Goal: Transaction & Acquisition: Purchase product/service

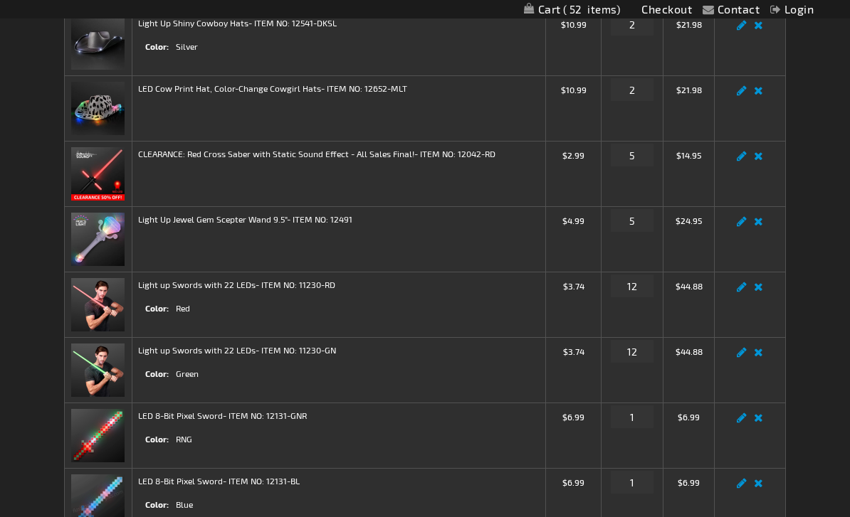
scroll to position [295, 0]
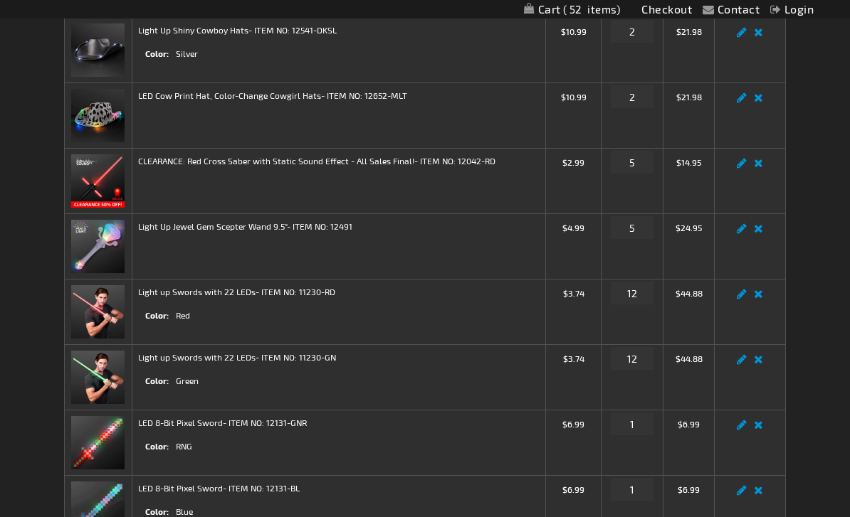
click at [762, 233] on link "Remove item" at bounding box center [758, 233] width 16 height 0
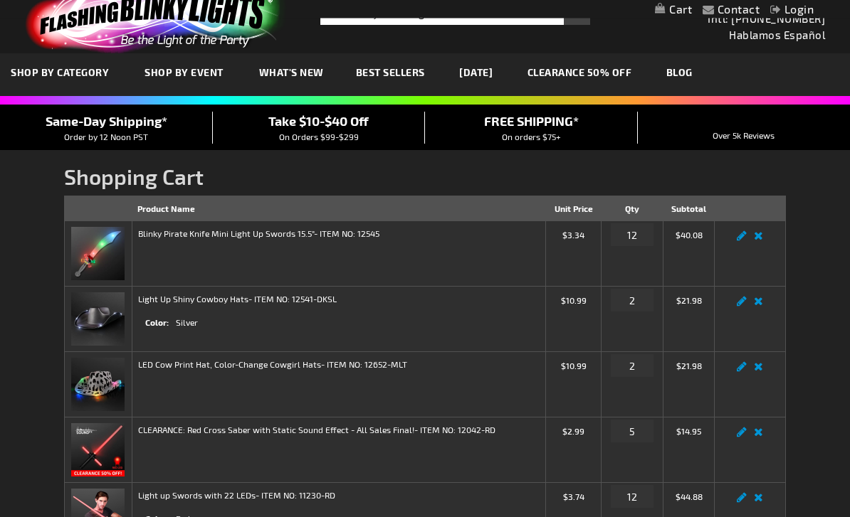
scroll to position [26, 0]
click at [762, 305] on link "Remove item" at bounding box center [758, 305] width 16 height 0
click at [807, 12] on link "Login" at bounding box center [791, 9] width 43 height 14
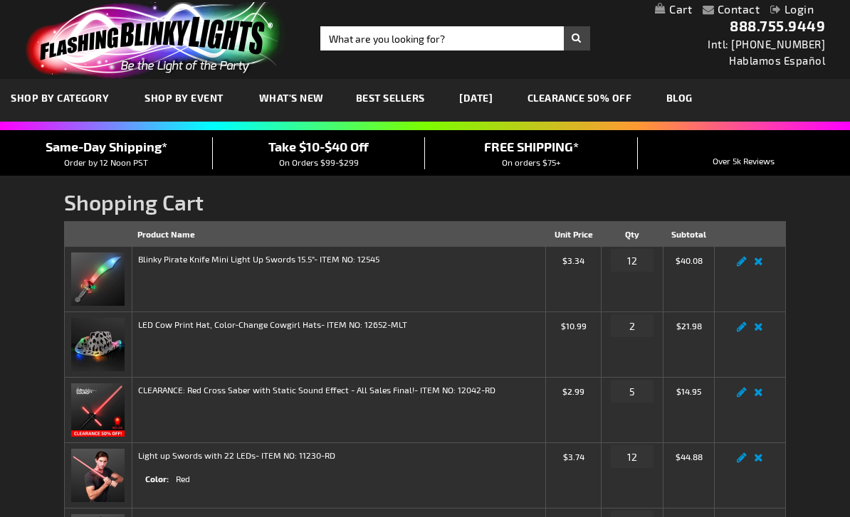
click at [801, 14] on link "Login" at bounding box center [791, 9] width 43 height 14
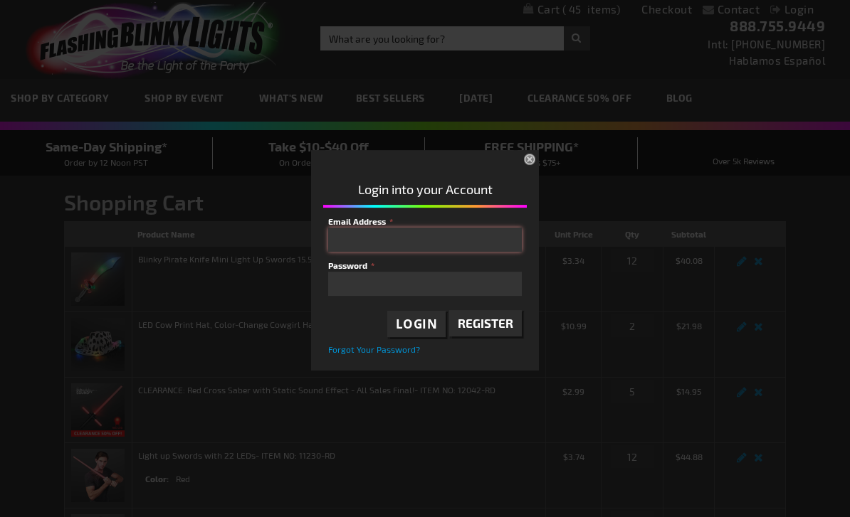
click at [490, 237] on input "Email Address" at bounding box center [425, 240] width 194 height 24
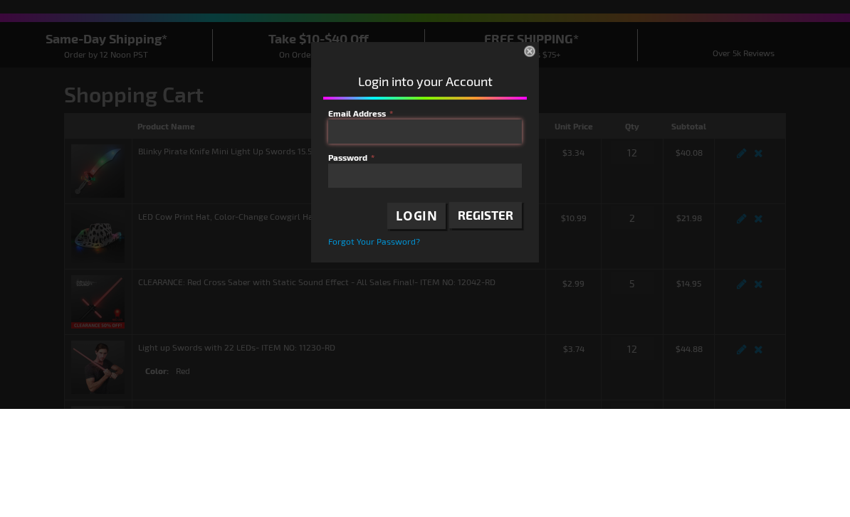
type input "kiele34@gmail.com"
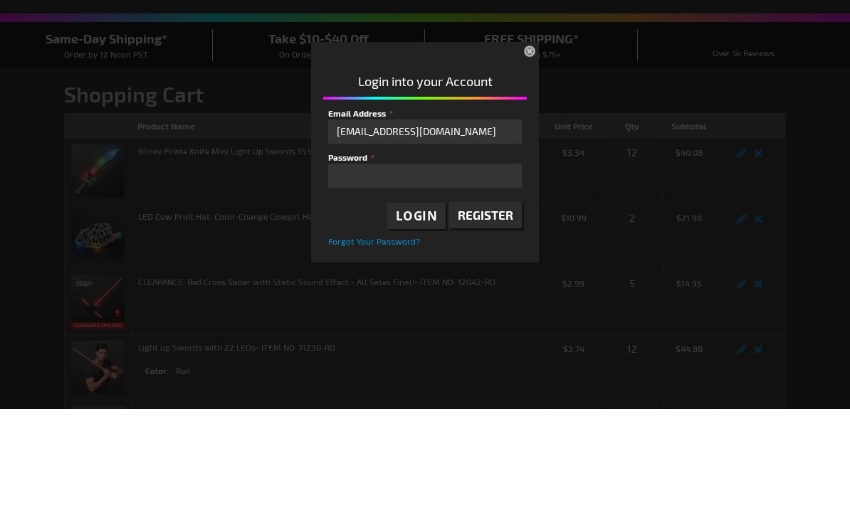
scroll to position [108, 0]
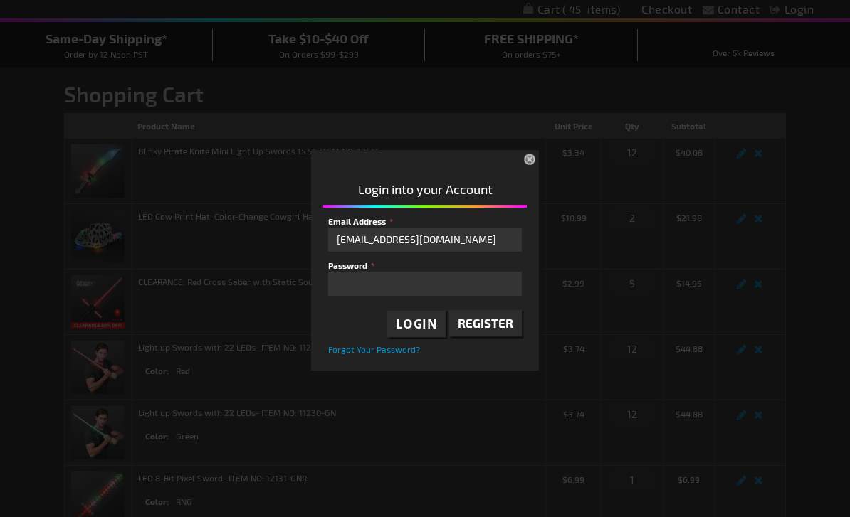
click at [420, 325] on div at bounding box center [430, 286] width 204 height 142
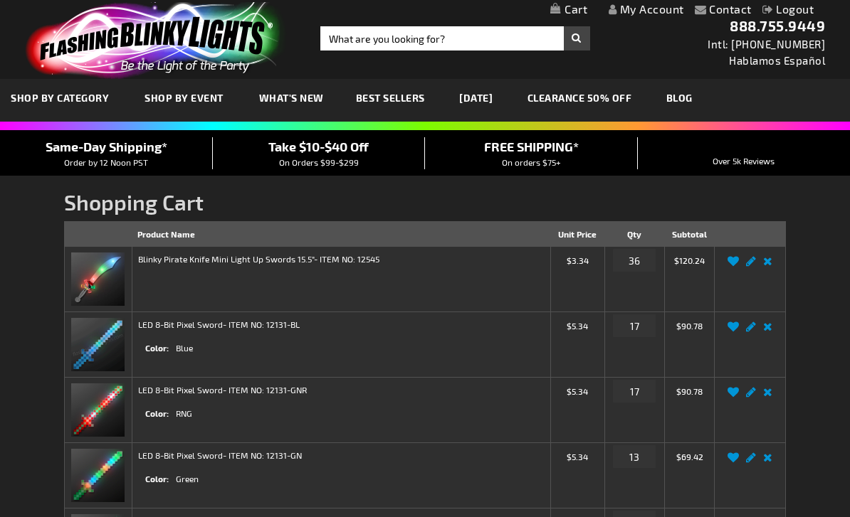
scroll to position [108, 0]
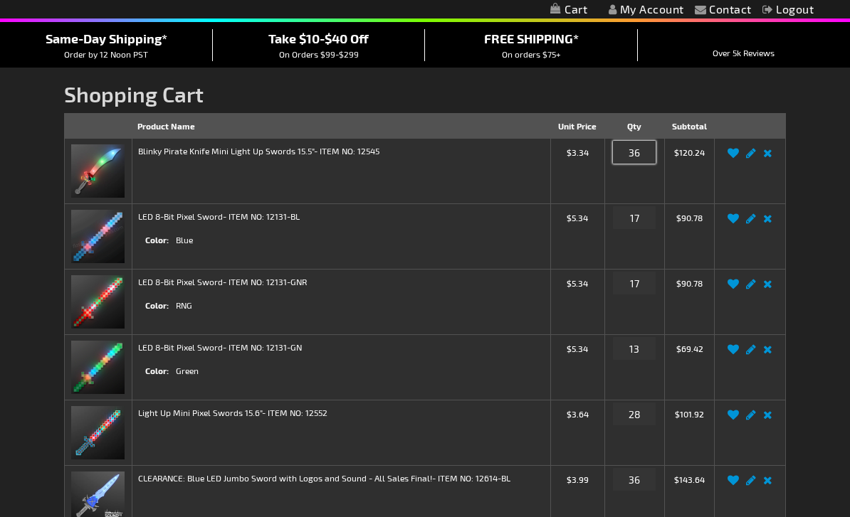
click at [642, 152] on input "36" at bounding box center [634, 152] width 43 height 23
type input "3"
type input "12"
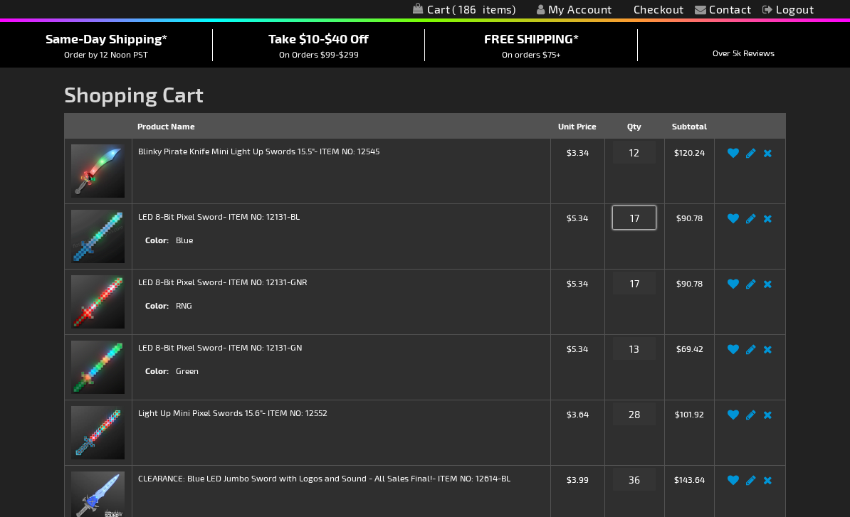
click at [632, 211] on input "17" at bounding box center [634, 217] width 43 height 23
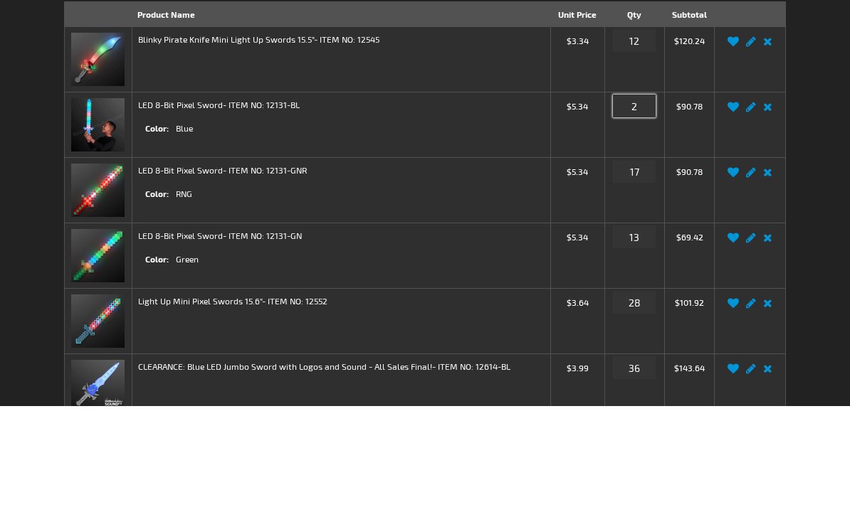
type input "2"
click at [637, 272] on input "17" at bounding box center [634, 283] width 43 height 23
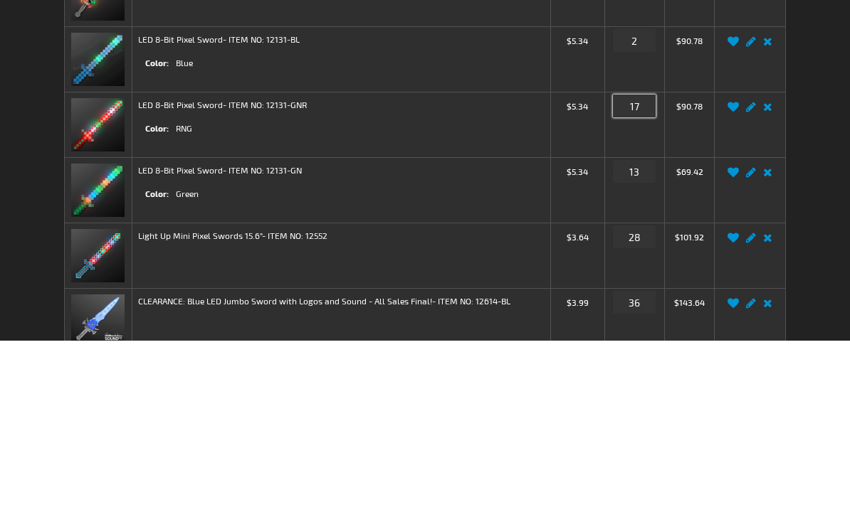
click at [647, 272] on input "17" at bounding box center [634, 283] width 43 height 23
click at [648, 272] on input "17" at bounding box center [634, 283] width 43 height 23
type input "2"
click at [637, 337] on input "13" at bounding box center [634, 348] width 43 height 23
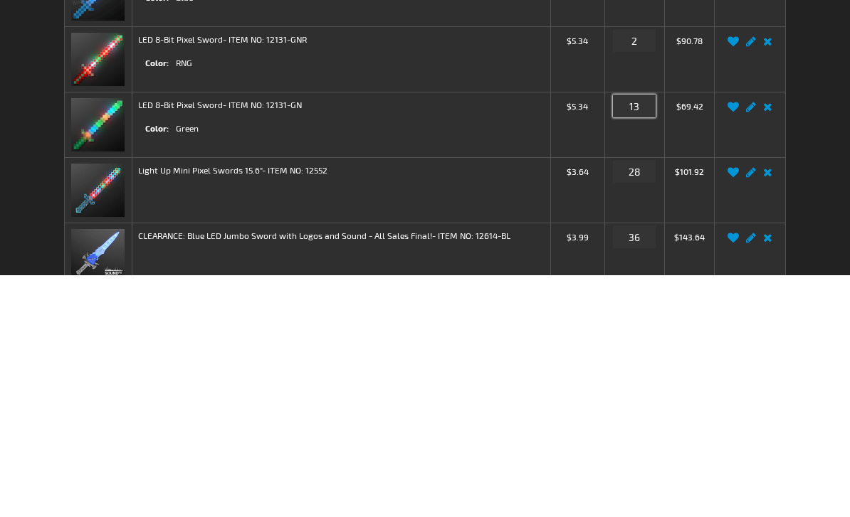
click at [637, 337] on input "13" at bounding box center [634, 348] width 43 height 23
click at [641, 337] on input "13" at bounding box center [634, 348] width 43 height 23
type input "2"
click at [632, 403] on input "28" at bounding box center [634, 414] width 43 height 23
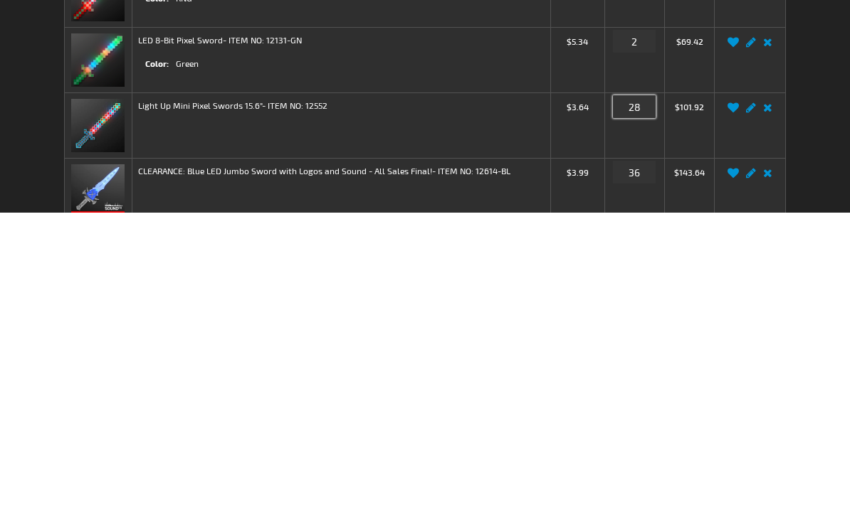
click at [640, 400] on input "28" at bounding box center [634, 411] width 43 height 23
click at [639, 400] on input "28" at bounding box center [634, 411] width 43 height 23
type input "3"
click at [634, 465] on input "36" at bounding box center [634, 476] width 43 height 23
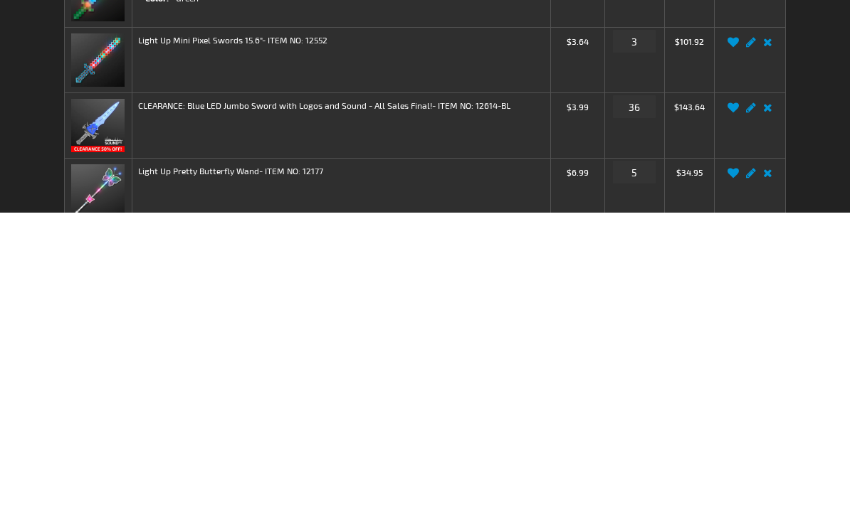
click at [770, 416] on link "Remove item" at bounding box center [767, 416] width 16 height 0
click at [772, 416] on link "Remove item" at bounding box center [767, 416] width 16 height 0
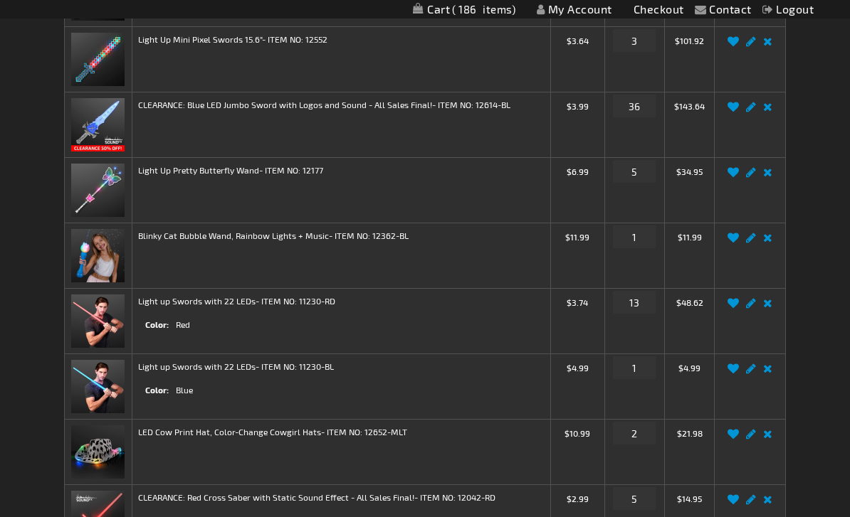
click at [768, 111] on link "Remove item" at bounding box center [767, 111] width 16 height 0
click at [769, 111] on link "Remove item" at bounding box center [767, 111] width 16 height 0
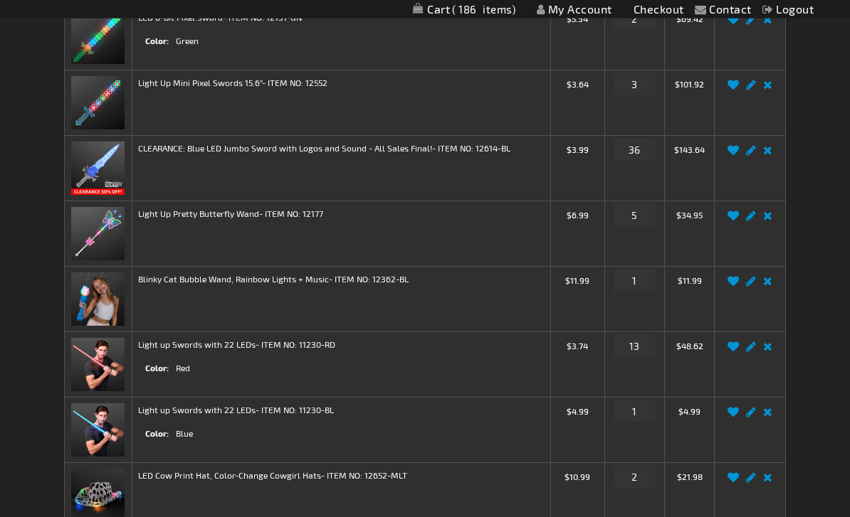
click at [772, 155] on link "Remove item" at bounding box center [767, 155] width 16 height 0
click at [769, 155] on link "Remove item" at bounding box center [767, 155] width 16 height 0
click at [751, 155] on link "Edit" at bounding box center [750, 155] width 17 height 0
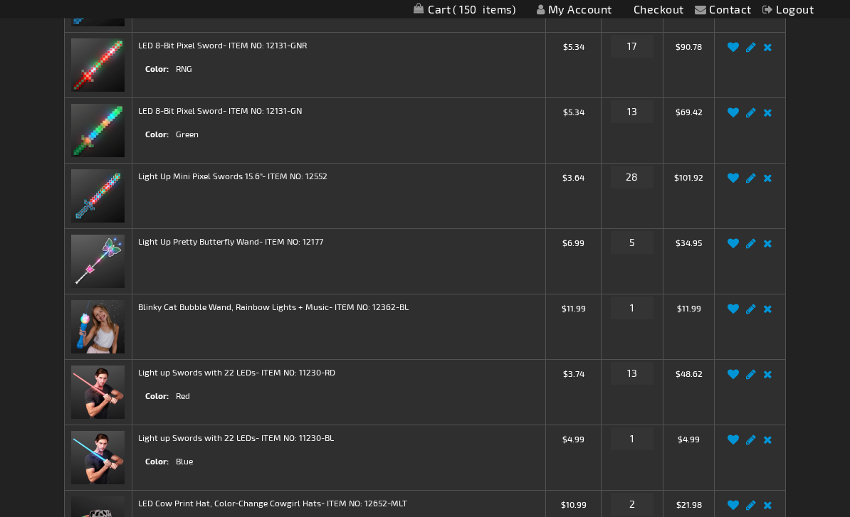
scroll to position [378, 0]
click at [627, 172] on input "28" at bounding box center [632, 177] width 43 height 23
click at [631, 177] on input "28" at bounding box center [632, 178] width 43 height 23
click at [634, 173] on input "28" at bounding box center [632, 178] width 43 height 23
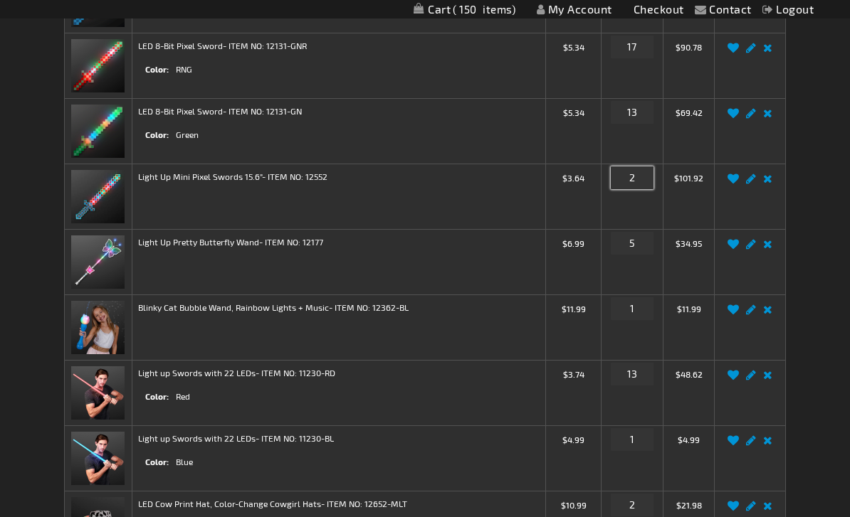
type input "2"
click at [637, 113] on input "13" at bounding box center [632, 112] width 43 height 23
click at [638, 108] on input "13" at bounding box center [632, 112] width 43 height 23
click at [641, 103] on input "13" at bounding box center [632, 112] width 43 height 23
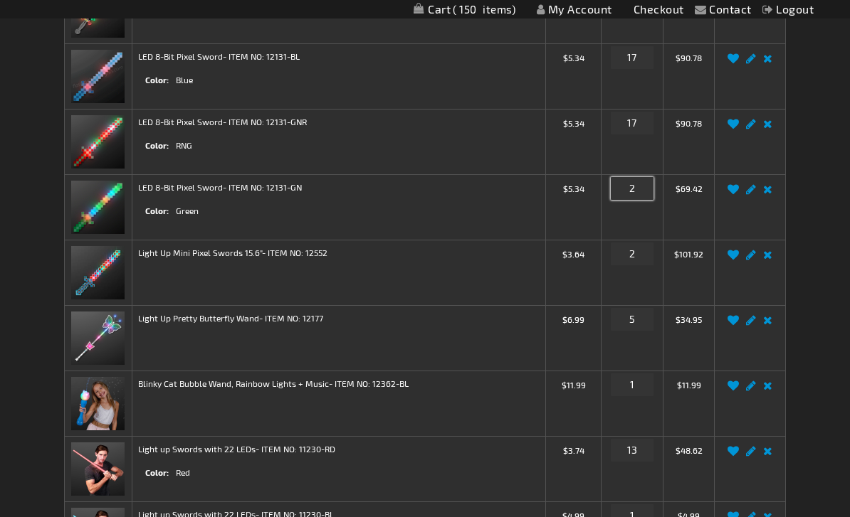
scroll to position [295, 0]
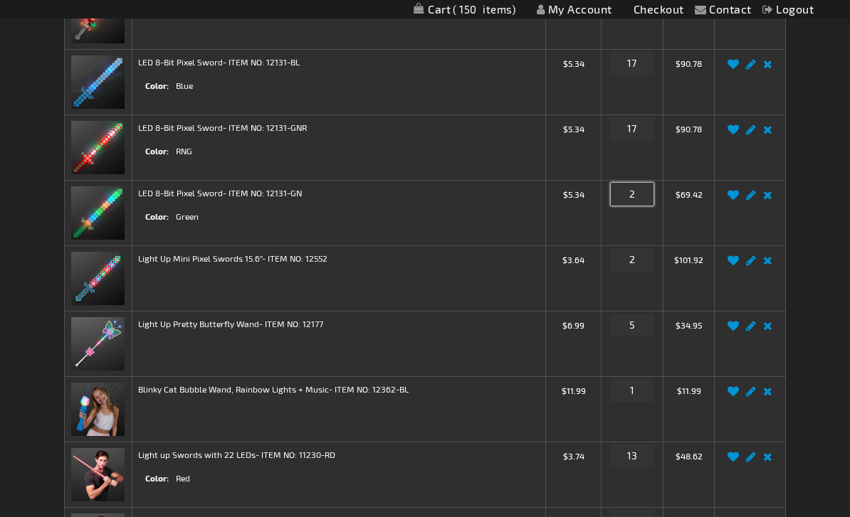
type input "2"
click at [638, 129] on input "17" at bounding box center [632, 128] width 43 height 23
click at [633, 129] on input "17" at bounding box center [632, 128] width 43 height 23
click at [636, 129] on input "17" at bounding box center [632, 128] width 43 height 23
click at [636, 128] on input "17" at bounding box center [632, 128] width 43 height 23
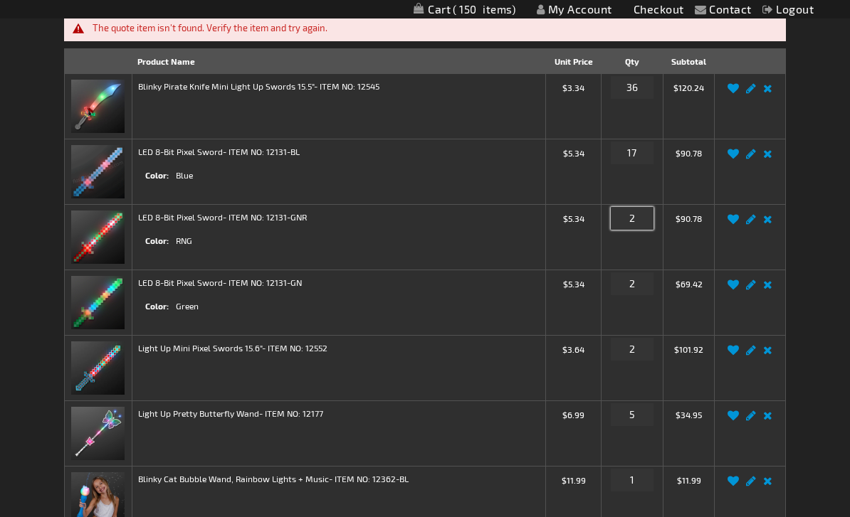
scroll to position [204, 0]
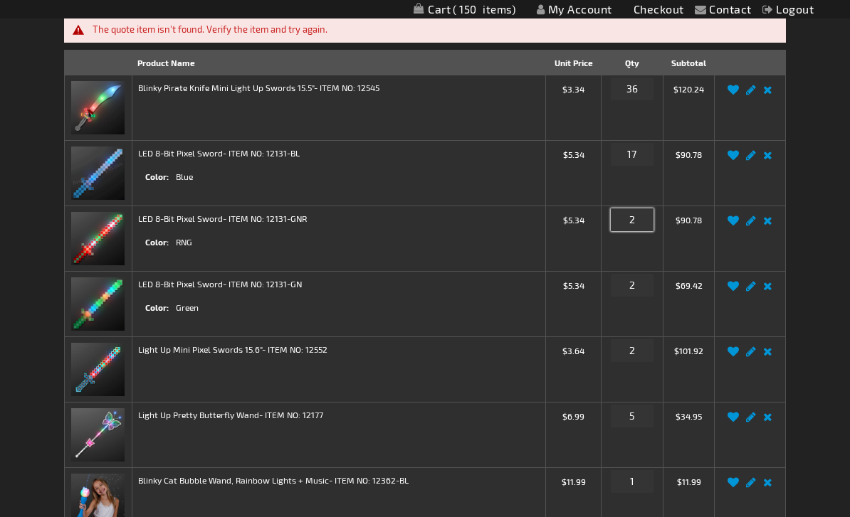
type input "2"
click at [638, 149] on input "17" at bounding box center [632, 154] width 43 height 23
click at [641, 145] on input "17" at bounding box center [632, 154] width 43 height 23
click at [636, 152] on input "17" at bounding box center [632, 154] width 43 height 23
click at [635, 148] on input "17" at bounding box center [632, 154] width 43 height 23
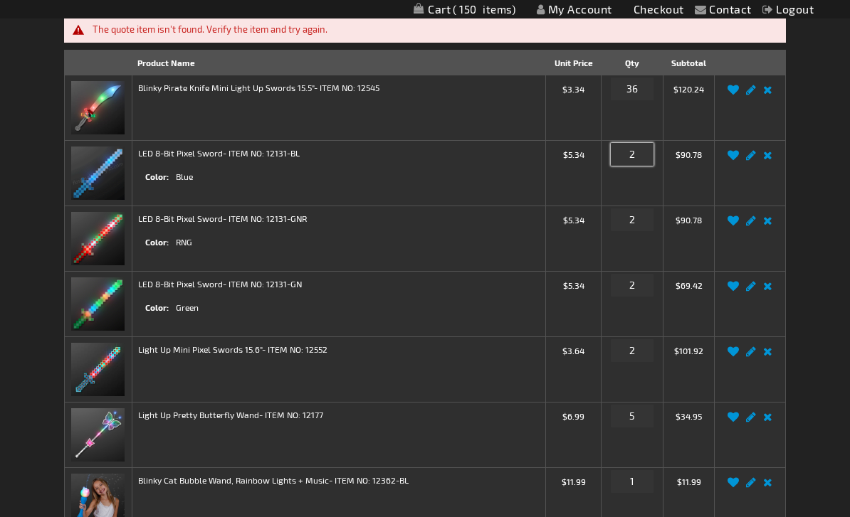
type input "2"
click at [633, 95] on input "36" at bounding box center [632, 89] width 43 height 23
click at [633, 98] on input "36" at bounding box center [632, 89] width 43 height 23
click at [638, 89] on input "36" at bounding box center [632, 89] width 43 height 23
click at [640, 88] on input "36" at bounding box center [632, 89] width 43 height 23
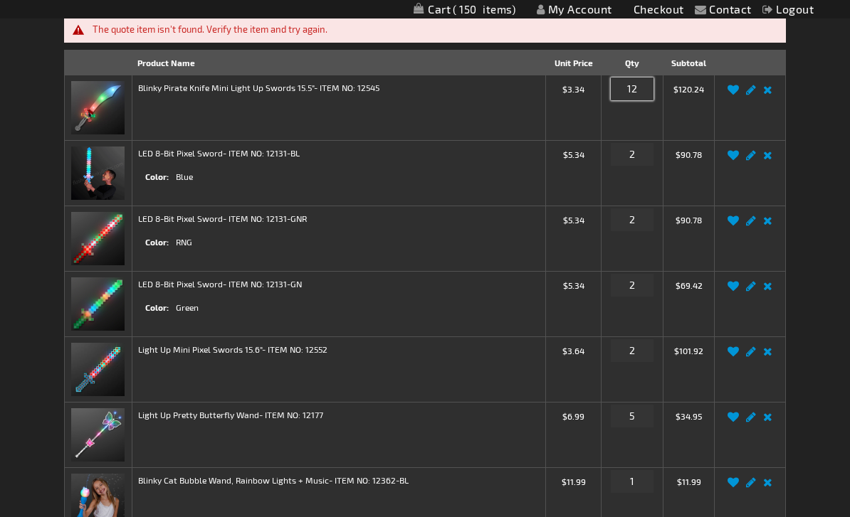
type input "12"
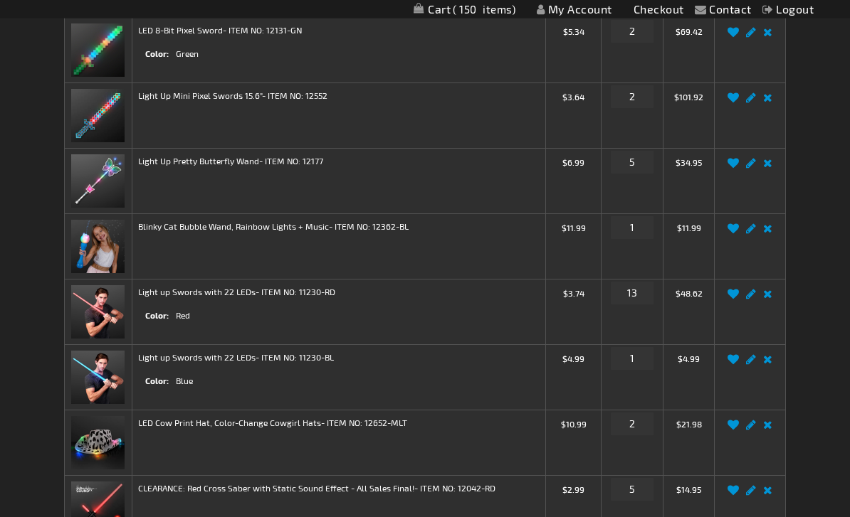
scroll to position [458, 0]
click at [627, 160] on input "5" at bounding box center [632, 162] width 43 height 23
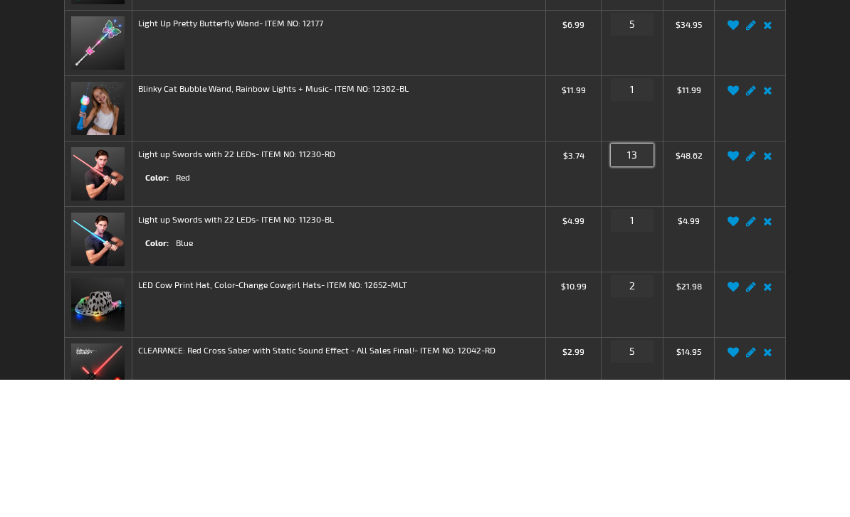
click at [634, 282] on input "13" at bounding box center [632, 293] width 43 height 23
click at [638, 282] on input "13" at bounding box center [632, 293] width 43 height 23
click at [632, 282] on input "13" at bounding box center [632, 293] width 43 height 23
click at [634, 282] on input "13" at bounding box center [632, 293] width 43 height 23
type input "5"
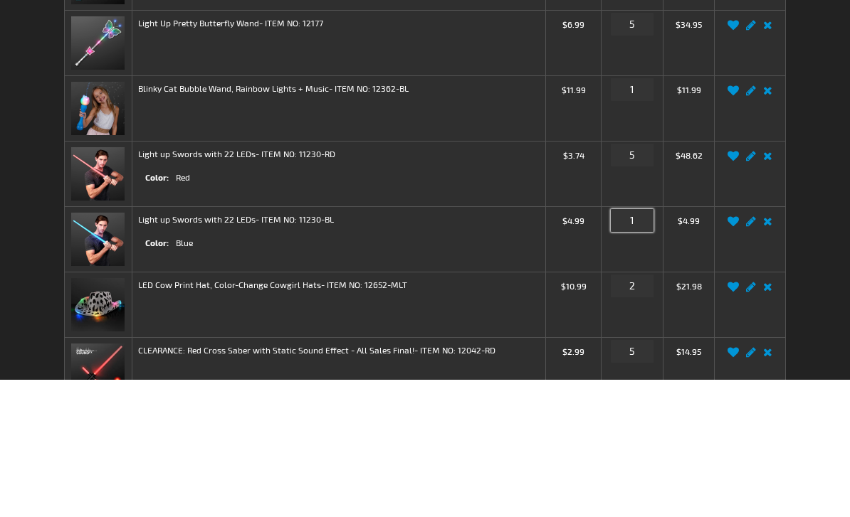
click at [635, 347] on input "1" at bounding box center [632, 358] width 43 height 23
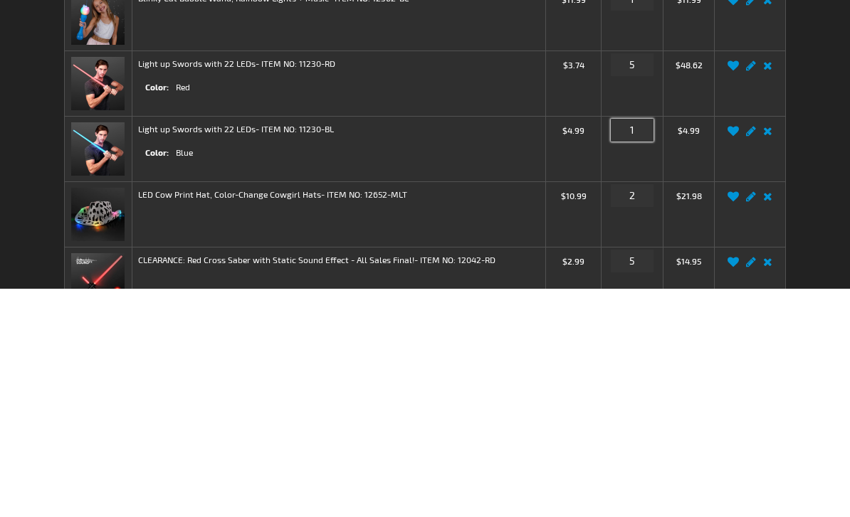
click at [628, 347] on input "1" at bounding box center [632, 358] width 43 height 23
click at [635, 347] on input "1" at bounding box center [632, 358] width 43 height 23
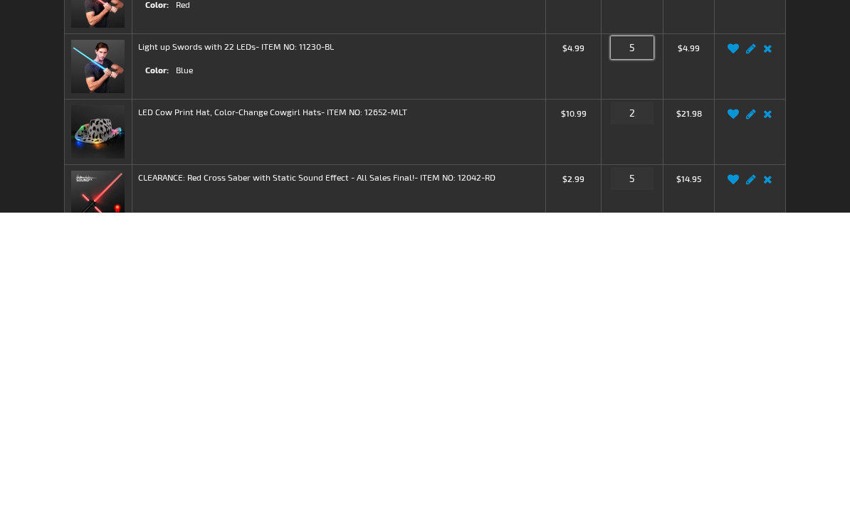
type input "5"
click at [817, 118] on div "Contact Compare Products My Account Checkout Logout Skip to Content My Cart 150…" at bounding box center [425, 363] width 850 height 1656
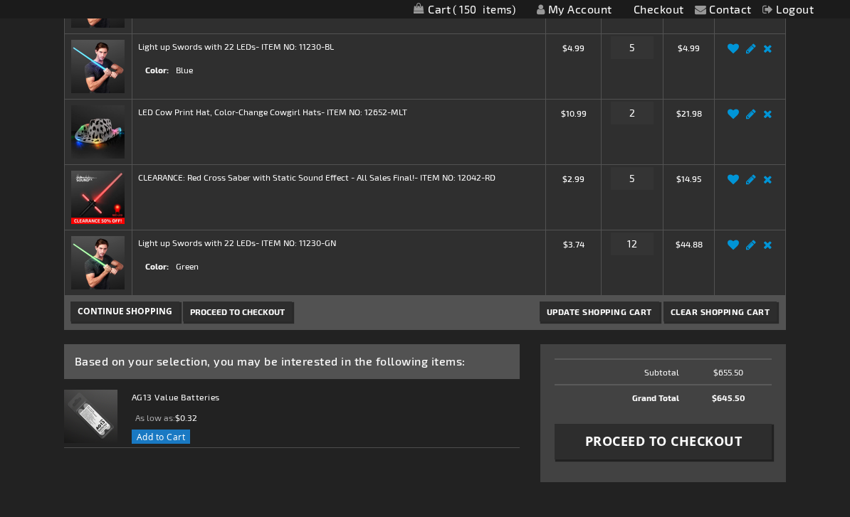
click at [579, 313] on span "Update Shopping Cart" at bounding box center [599, 312] width 105 height 10
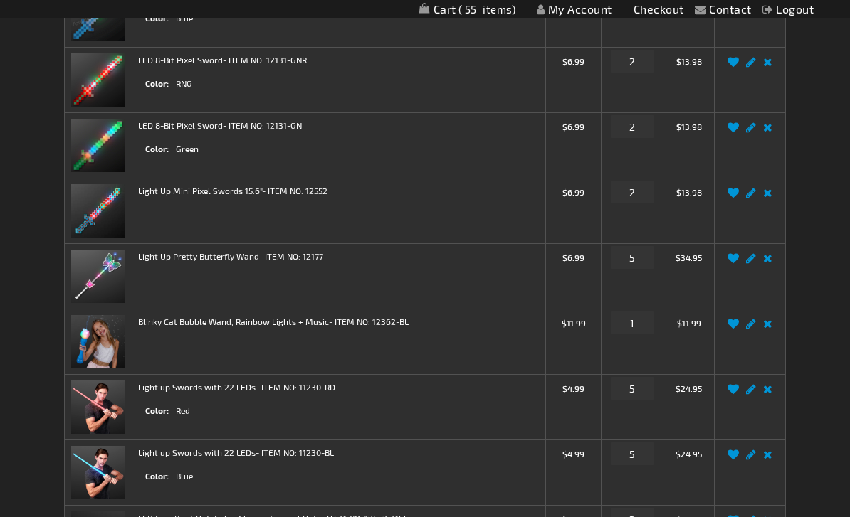
scroll to position [330, 0]
click at [771, 263] on link "Remove item" at bounding box center [767, 263] width 16 height 0
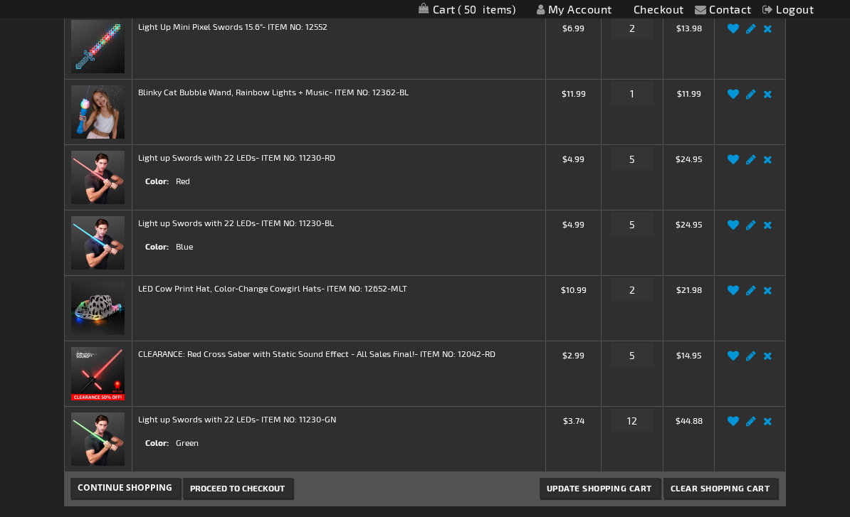
scroll to position [495, 0]
click at [772, 295] on link "Remove item" at bounding box center [767, 295] width 16 height 0
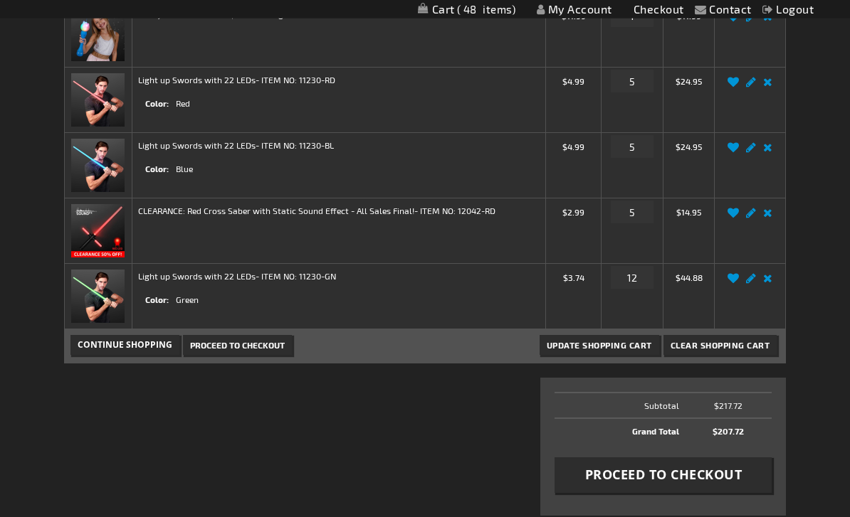
scroll to position [577, 0]
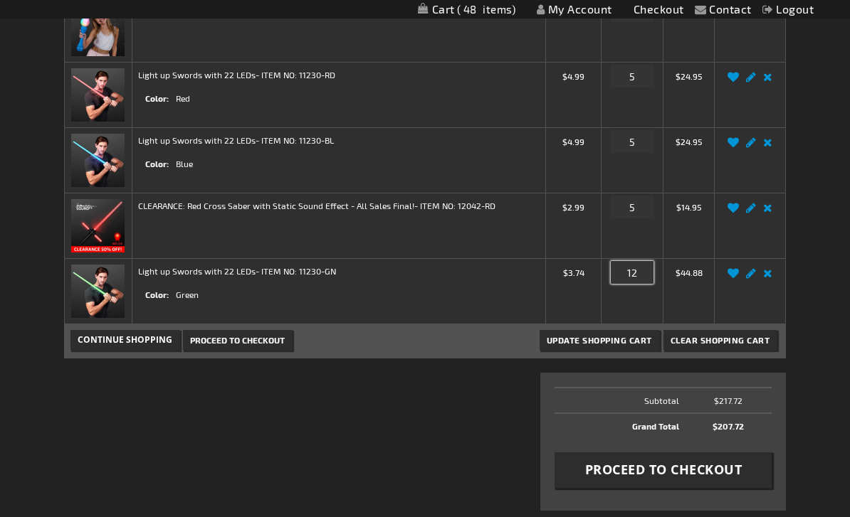
click at [641, 270] on input "12" at bounding box center [632, 272] width 43 height 23
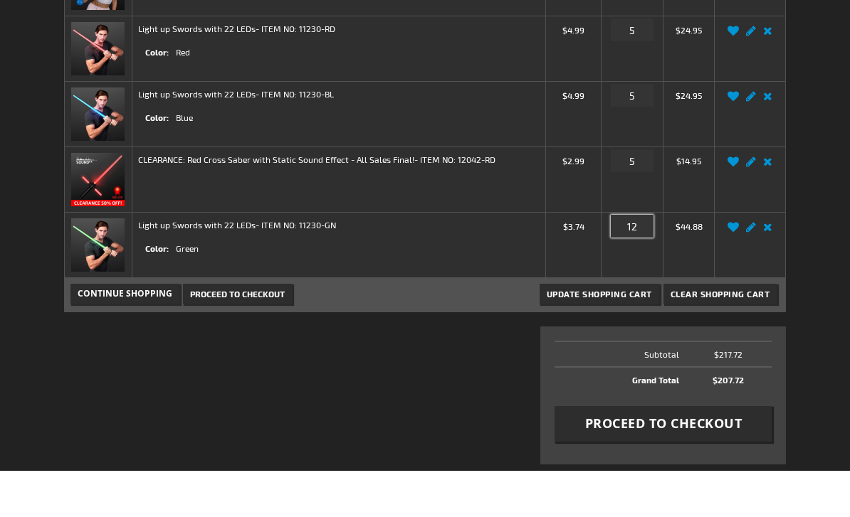
click at [639, 261] on input "12" at bounding box center [632, 272] width 43 height 23
click at [643, 261] on input "12" at bounding box center [632, 272] width 43 height 23
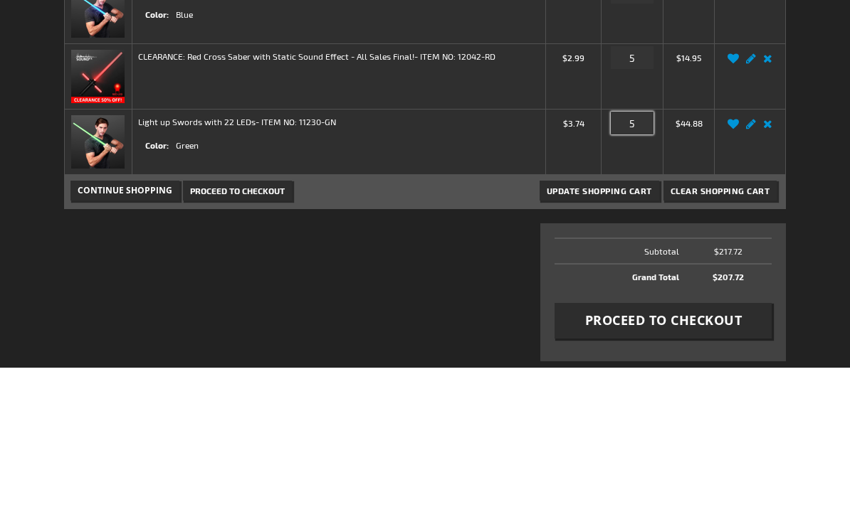
type input "5"
click at [636, 335] on span "Update Shopping Cart" at bounding box center [599, 340] width 105 height 10
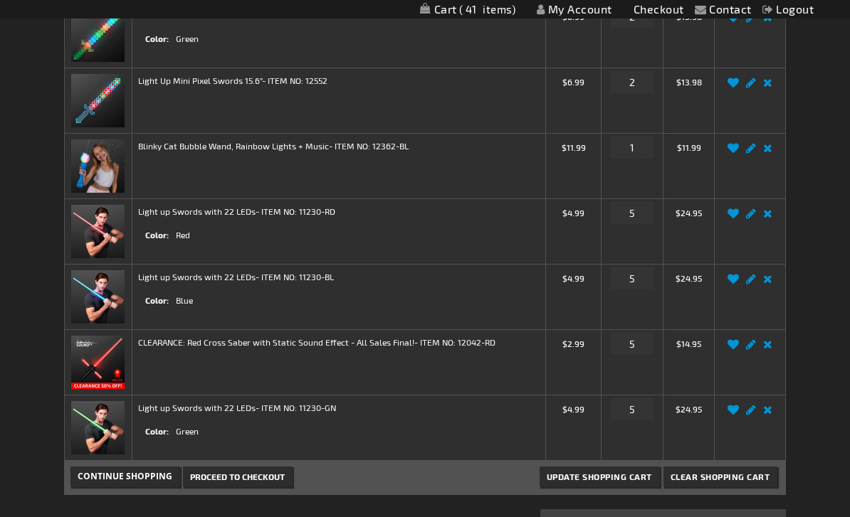
scroll to position [440, 0]
click at [846, 205] on div "Contact Compare Products My Account Checkout Logout Skip to Content My Cart 41 …" at bounding box center [425, 306] width 850 height 1493
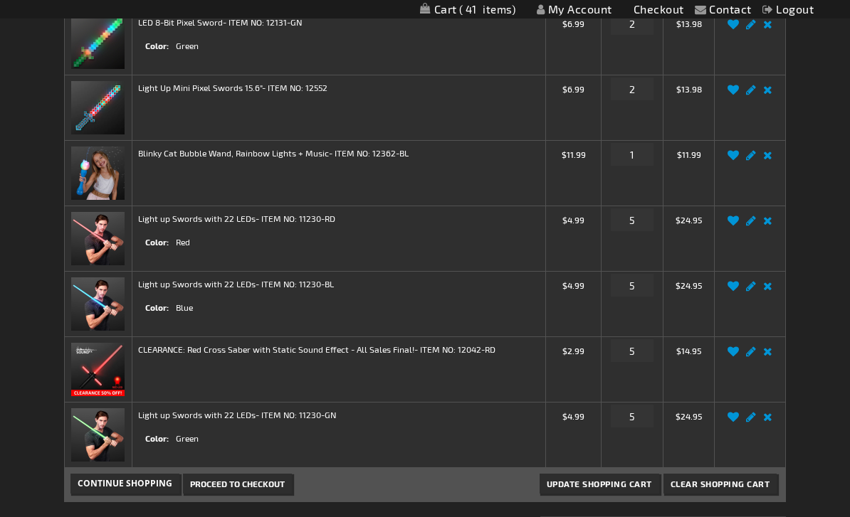
scroll to position [433, 0]
click at [637, 213] on input "5" at bounding box center [632, 220] width 43 height 23
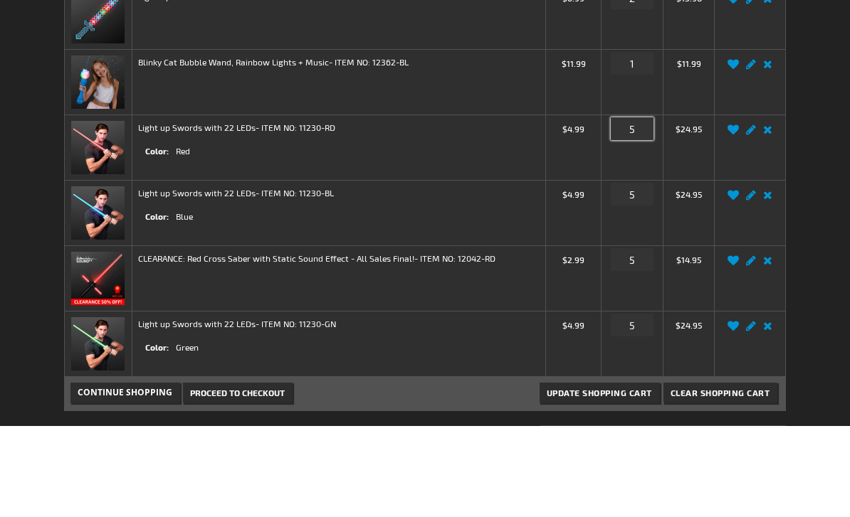
click at [636, 209] on input "5" at bounding box center [632, 220] width 43 height 23
click at [639, 209] on input "5" at bounding box center [632, 220] width 43 height 23
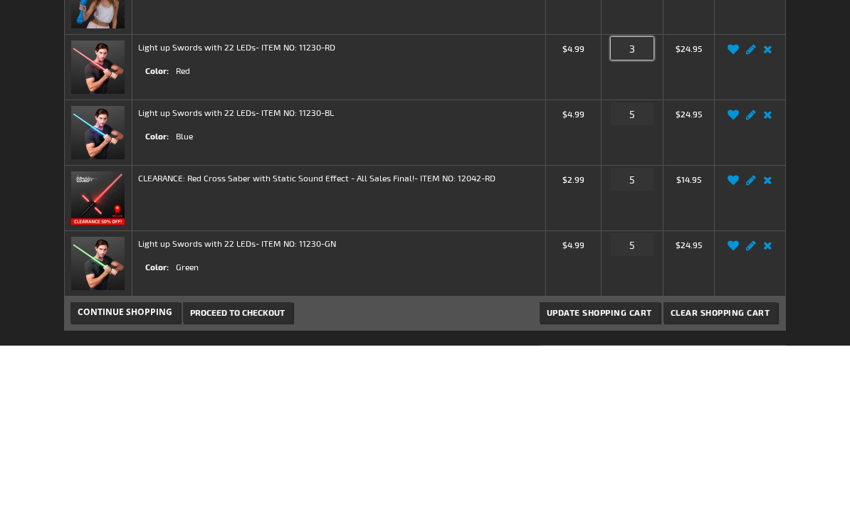
type input "3"
click at [627, 275] on input "5" at bounding box center [632, 286] width 43 height 23
click at [642, 275] on input "5" at bounding box center [632, 286] width 43 height 23
click at [639, 275] on input "5" at bounding box center [632, 286] width 43 height 23
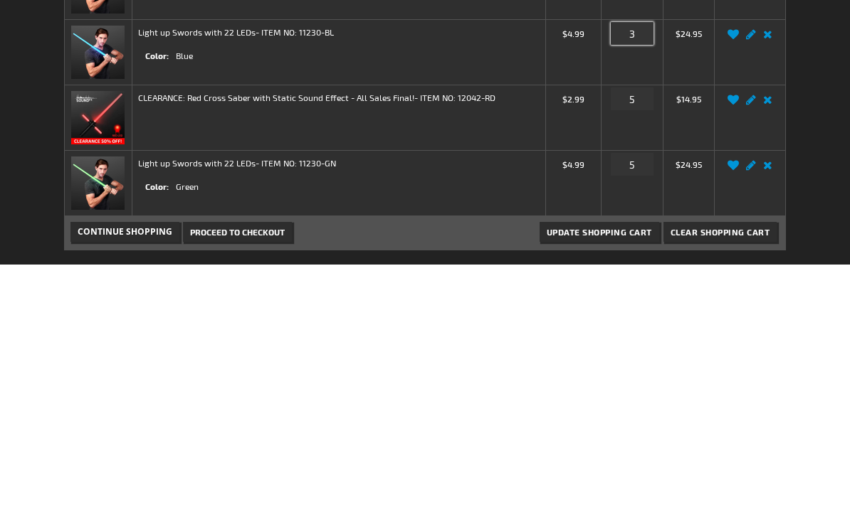
type input "3"
click at [633, 406] on input "5" at bounding box center [632, 417] width 43 height 23
click at [635, 406] on input "5" at bounding box center [632, 417] width 43 height 23
click at [642, 406] on input "5" at bounding box center [632, 417] width 43 height 23
click at [643, 406] on input "5" at bounding box center [632, 417] width 43 height 23
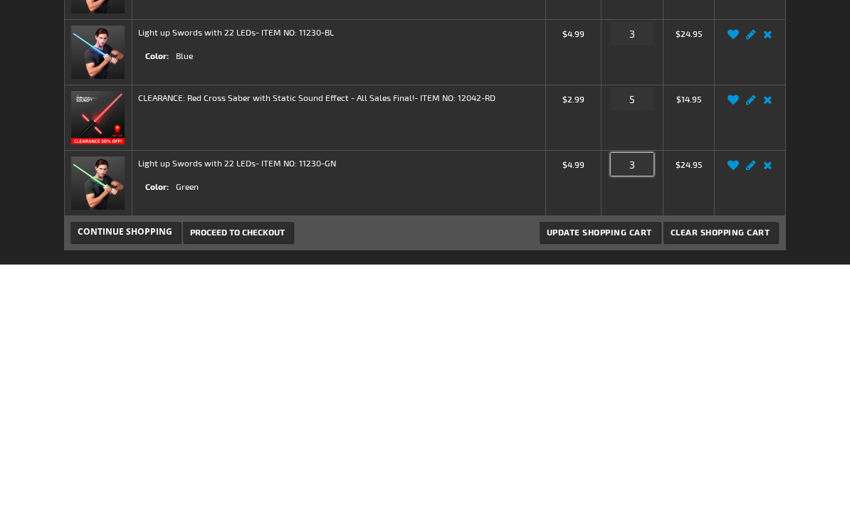
type input "3"
click at [625, 475] on button "Update Shopping Cart" at bounding box center [600, 485] width 120 height 20
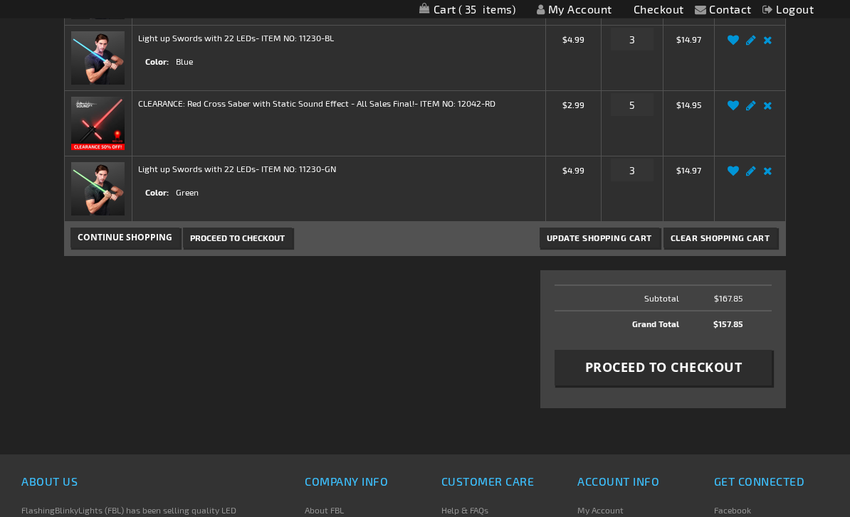
scroll to position [680, 0]
click at [693, 368] on span "Proceed to Checkout" at bounding box center [663, 368] width 157 height 18
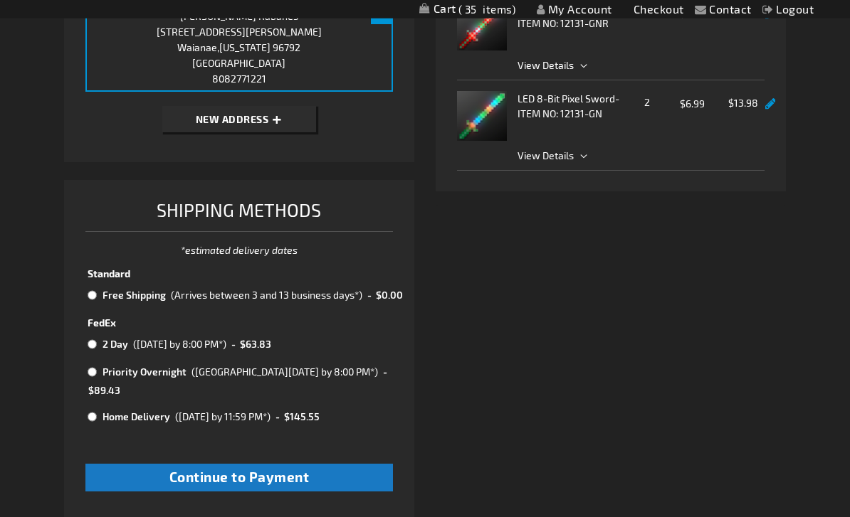
scroll to position [449, 0]
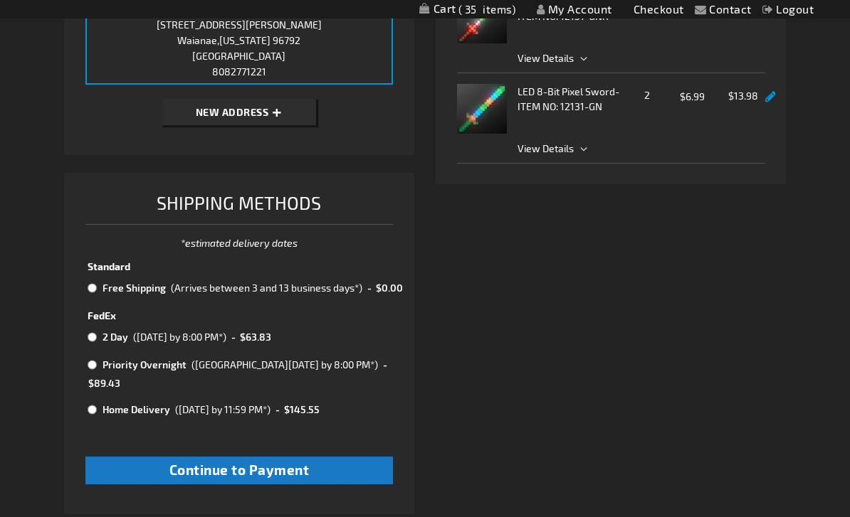
click at [102, 279] on td "Free Shipping" at bounding box center [133, 288] width 68 height 19
radio input "true"
click at [134, 457] on button "Continue to Payment" at bounding box center [238, 471] width 307 height 28
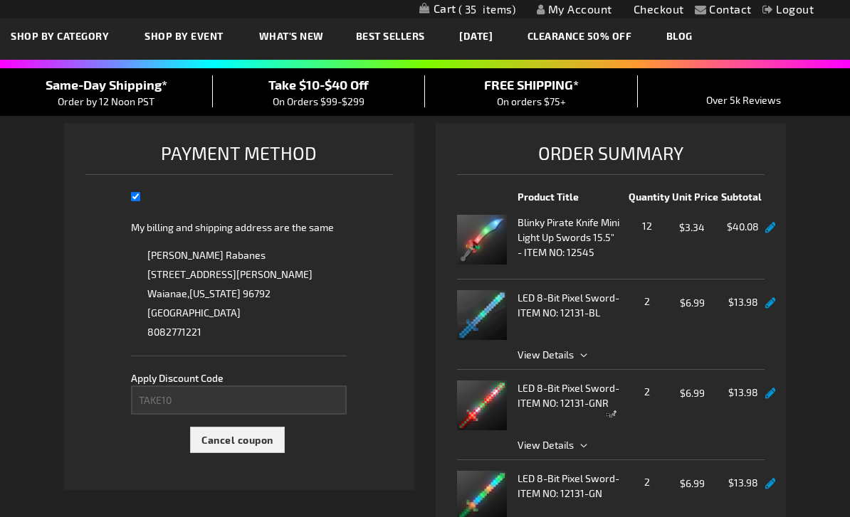
select select "4655bd8fac2159bab6fa066ac511ae9a9bba7f96"
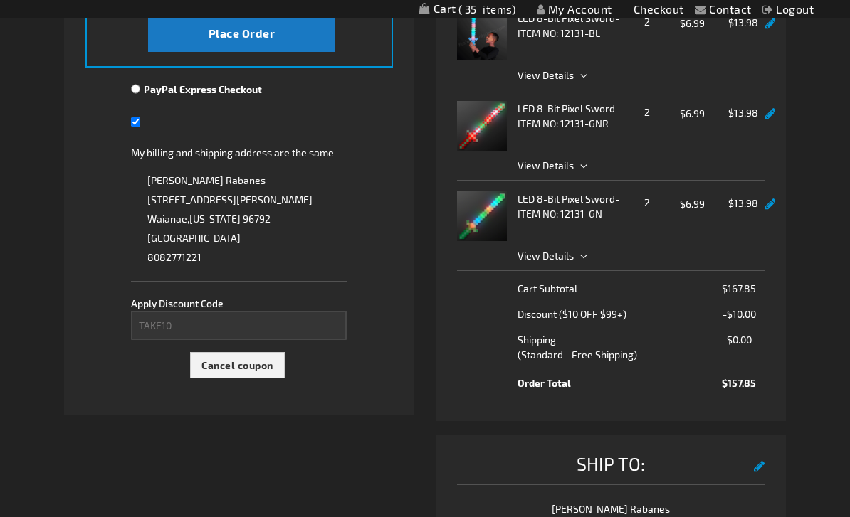
scroll to position [341, 0]
click at [209, 364] on span "Cancel coupon" at bounding box center [237, 366] width 72 height 12
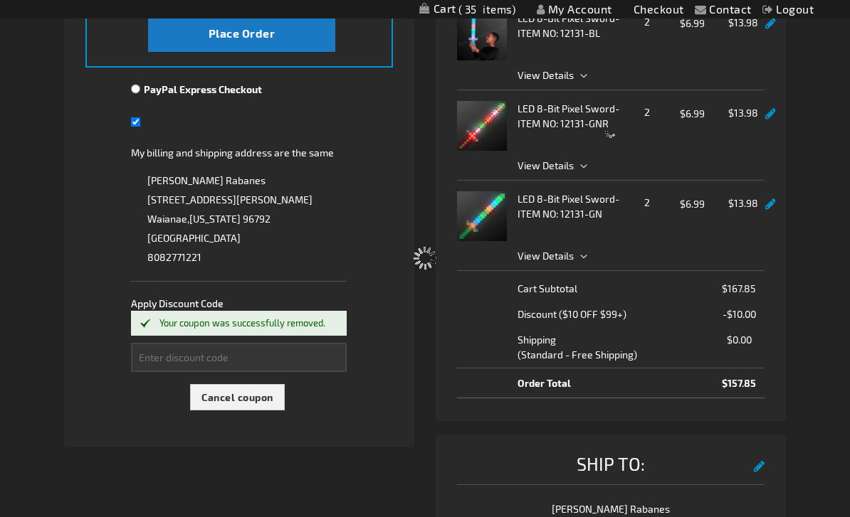
click at [164, 348] on div "Please wait..." at bounding box center [425, 258] width 850 height 517
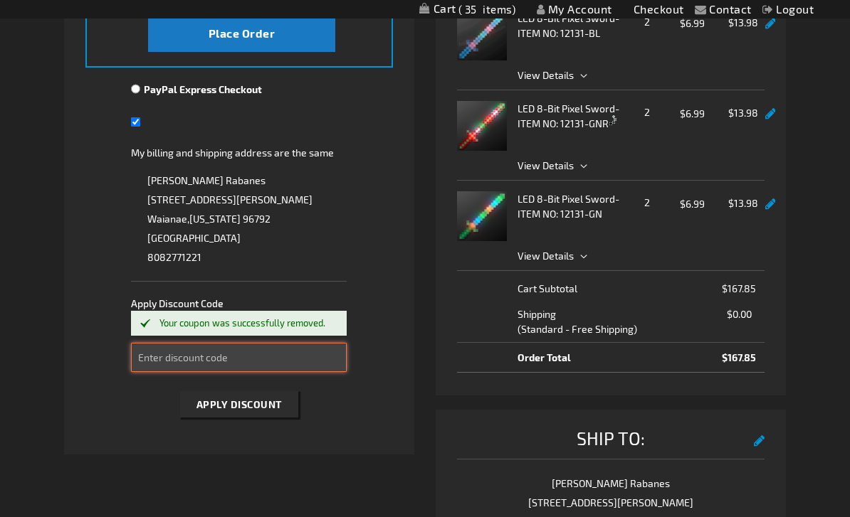
click at [159, 353] on input "Enter discount code" at bounding box center [239, 357] width 216 height 29
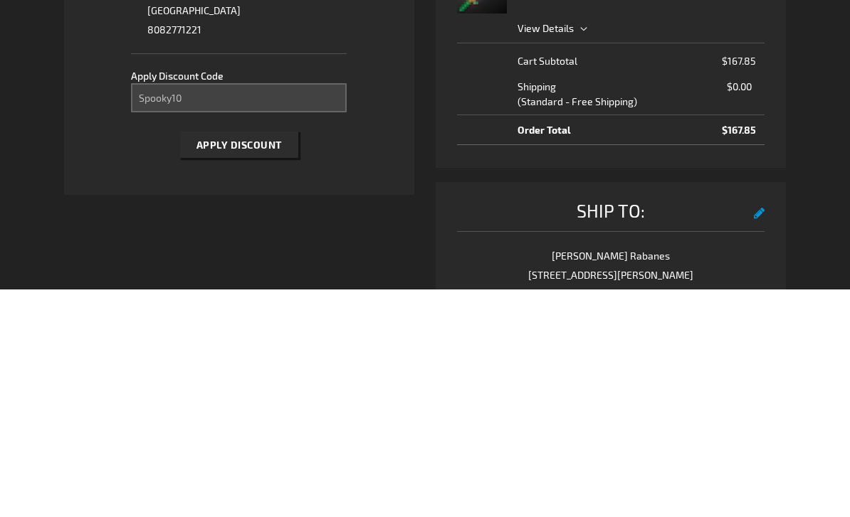
click at [206, 360] on button "Apply Discount" at bounding box center [239, 373] width 118 height 26
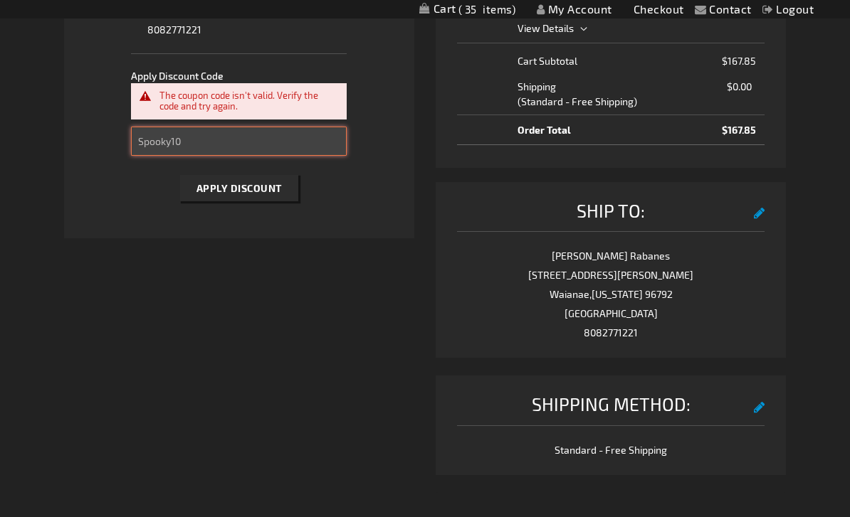
click at [157, 130] on input "Spooky10" at bounding box center [239, 141] width 216 height 29
click at [159, 138] on input "Spooky10" at bounding box center [239, 141] width 216 height 29
click at [157, 133] on input "Spooky10" at bounding box center [239, 141] width 216 height 29
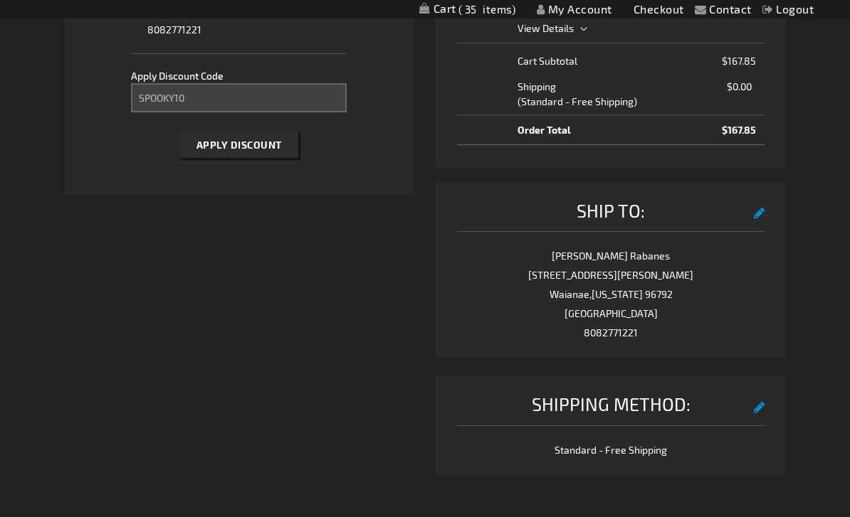
click at [199, 140] on span "Apply Discount" at bounding box center [238, 145] width 85 height 12
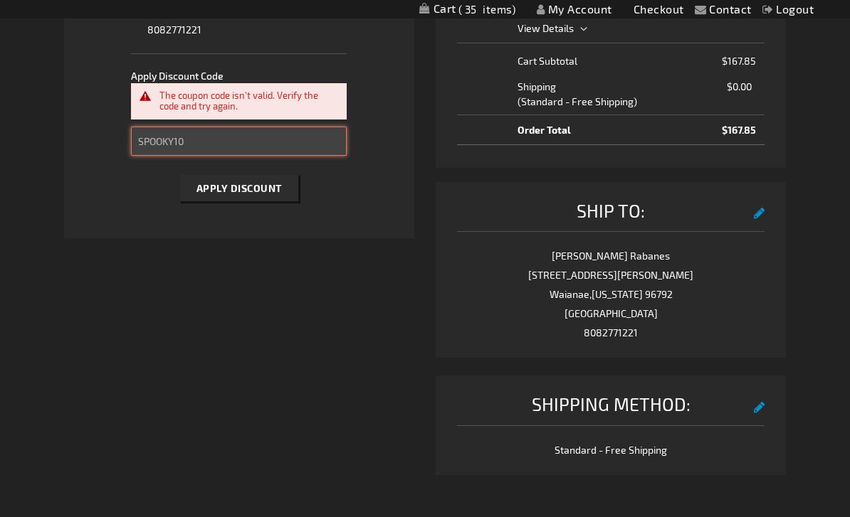
click at [147, 133] on input "SPOOKY10" at bounding box center [239, 141] width 216 height 29
click at [154, 132] on input "SPOOKY10" at bounding box center [239, 141] width 216 height 29
click at [152, 133] on input "SPOOKY10" at bounding box center [239, 141] width 216 height 29
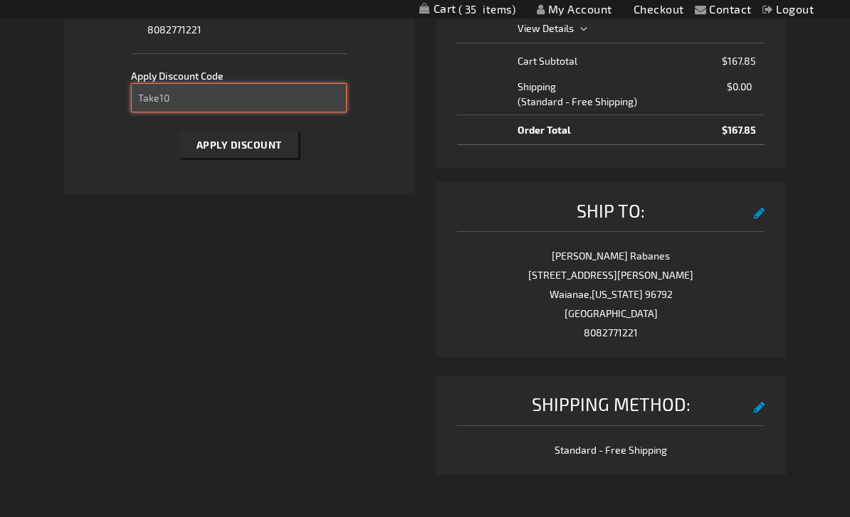
type input "Take10"
click at [194, 146] on button "Apply Discount" at bounding box center [239, 145] width 118 height 26
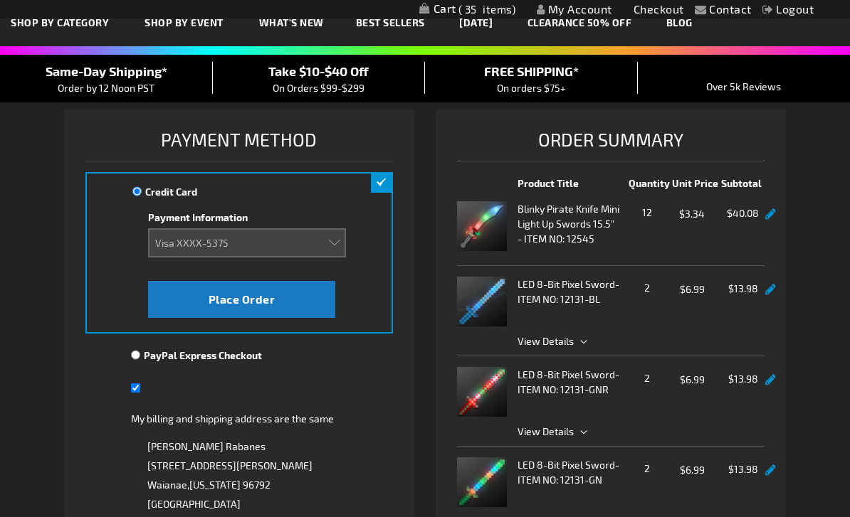
scroll to position [56, 0]
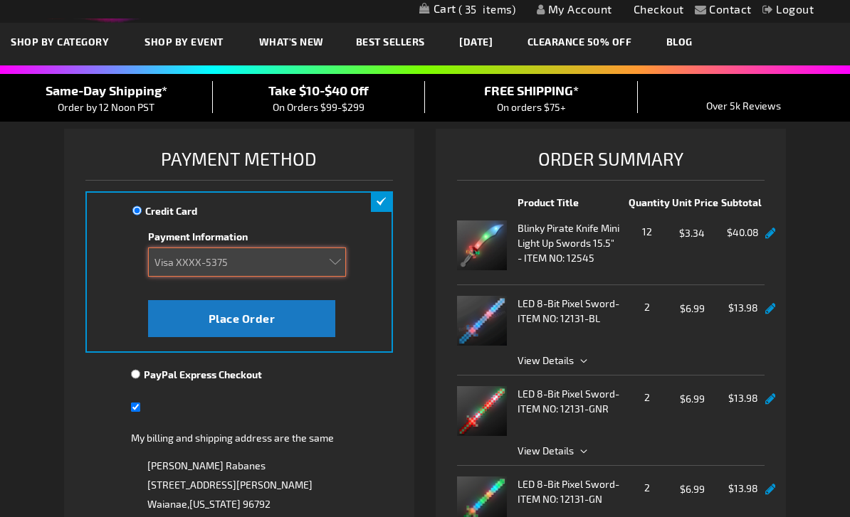
click at [157, 260] on select "Add new card Visa XXXX-5375" at bounding box center [247, 262] width 198 height 29
click at [175, 257] on select "Add new card Visa XXXX-5375" at bounding box center [247, 262] width 198 height 29
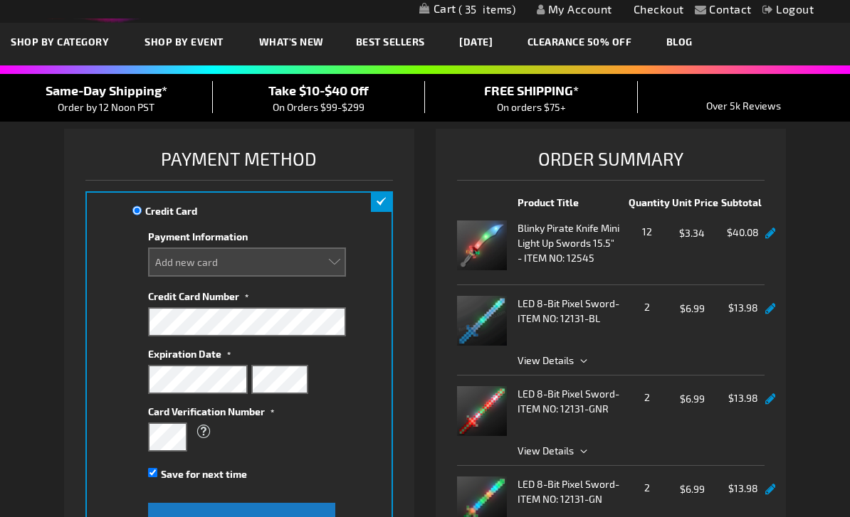
click at [160, 300] on span "Credit Card Number" at bounding box center [193, 296] width 91 height 12
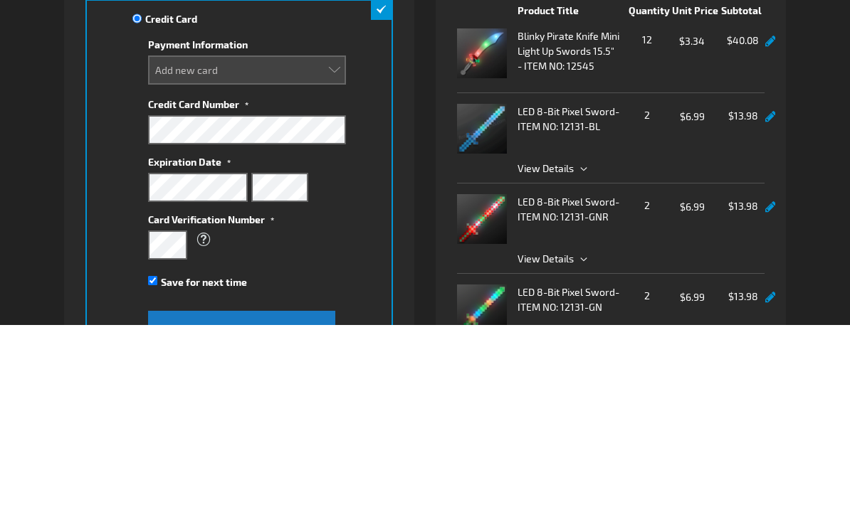
click at [157, 349] on span "Expiration Date" at bounding box center [184, 355] width 73 height 12
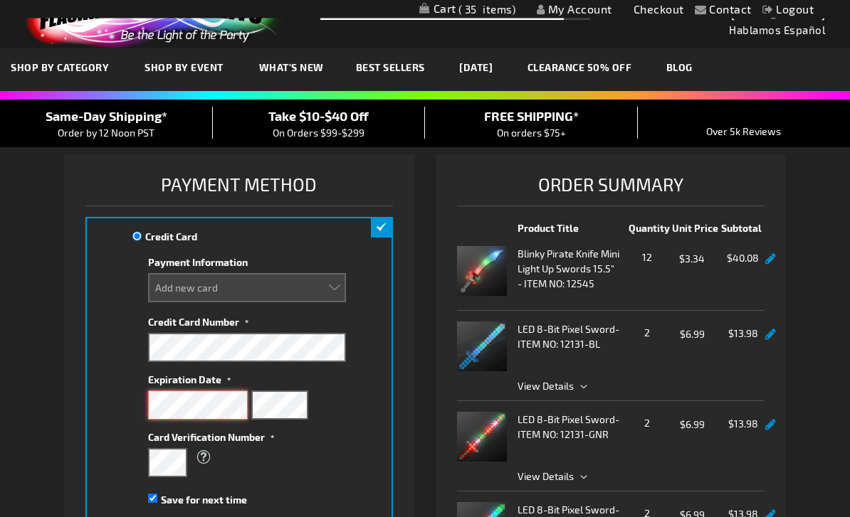
scroll to position [0, 0]
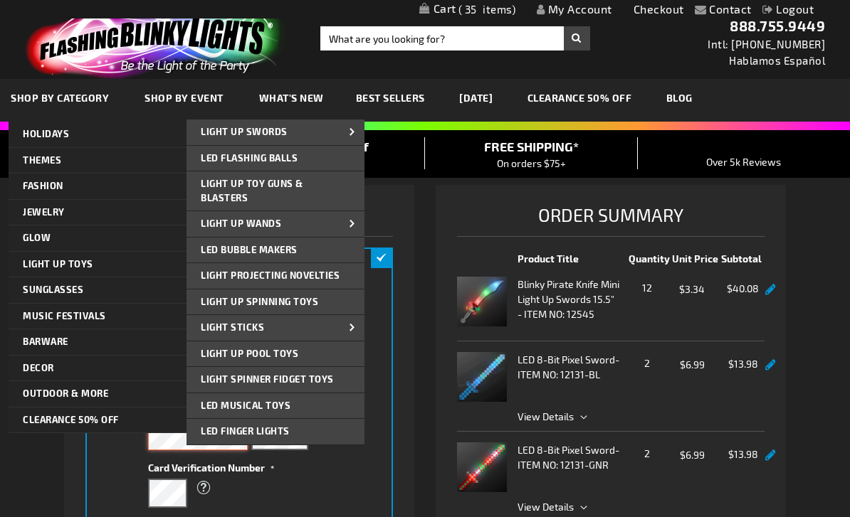
click at [363, 433] on link "LED Finger Lights" at bounding box center [275, 432] width 178 height 26
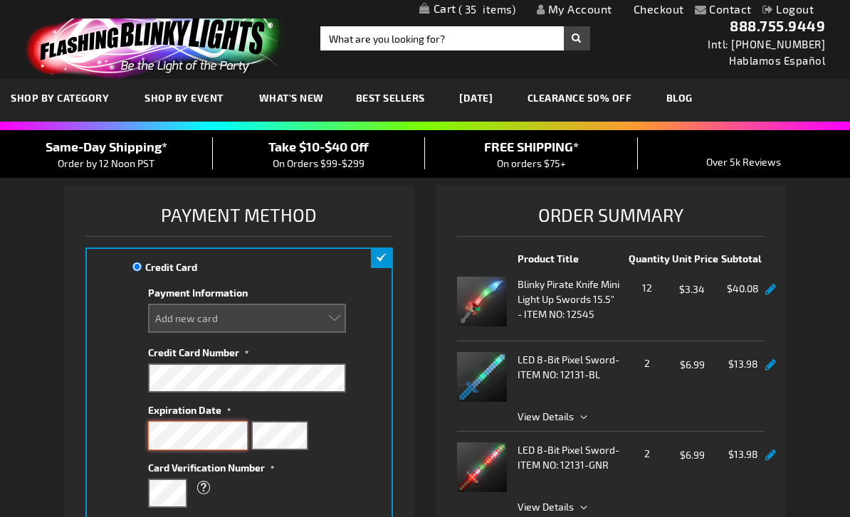
select select
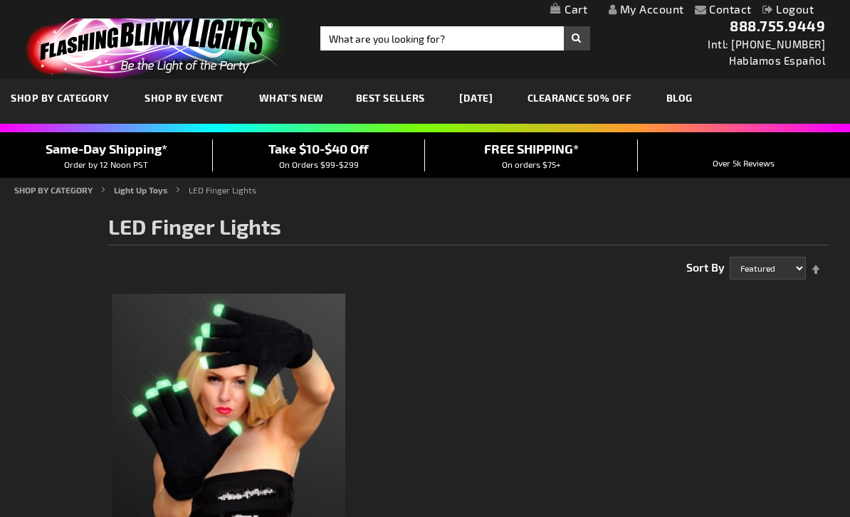
click at [617, 102] on link "CLEARANCE 50% OFF" at bounding box center [580, 98] width 126 height 48
click at [630, 96] on link "CLEARANCE 50% OFF" at bounding box center [580, 98] width 126 height 48
click at [613, 94] on link "CLEARANCE 50% OFF" at bounding box center [580, 98] width 126 height 48
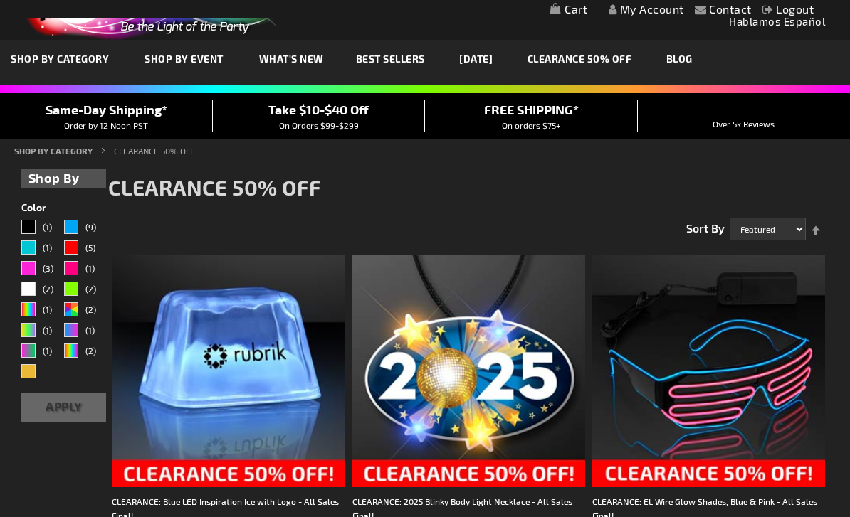
scroll to position [44, 0]
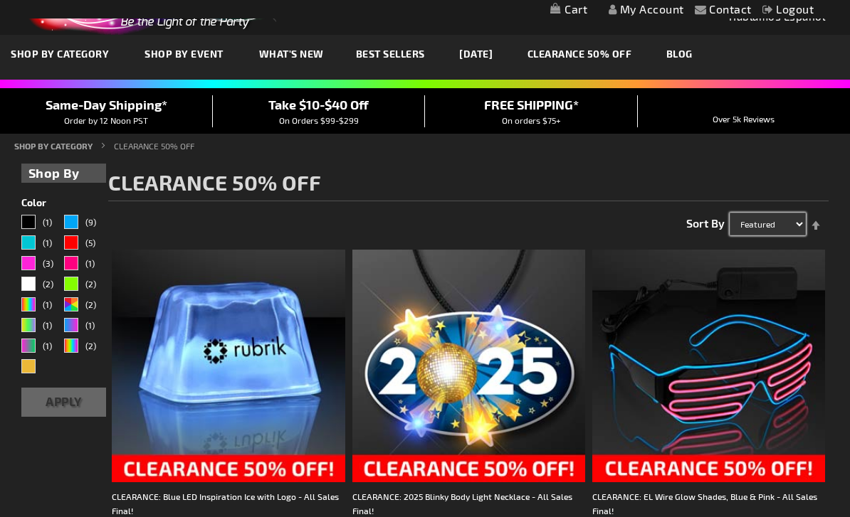
click at [762, 223] on select "Featured Name Price Best Sellers" at bounding box center [768, 224] width 76 height 23
select select "price"
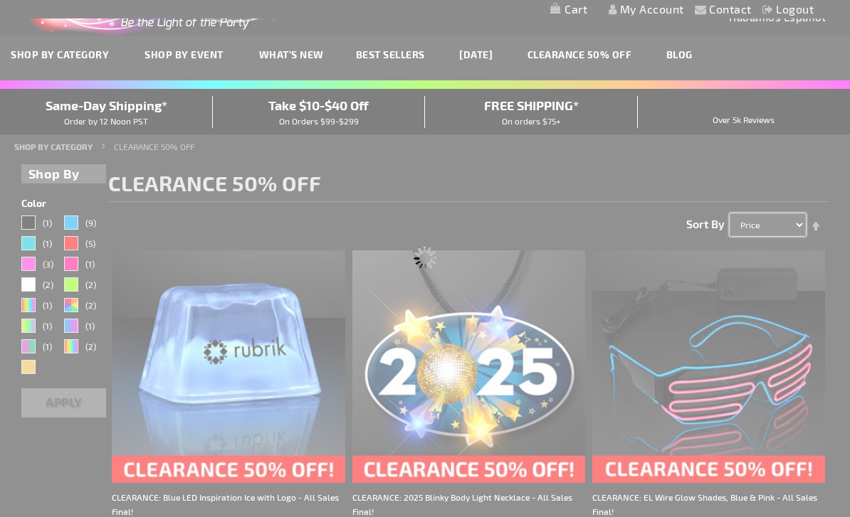
scroll to position [41, 0]
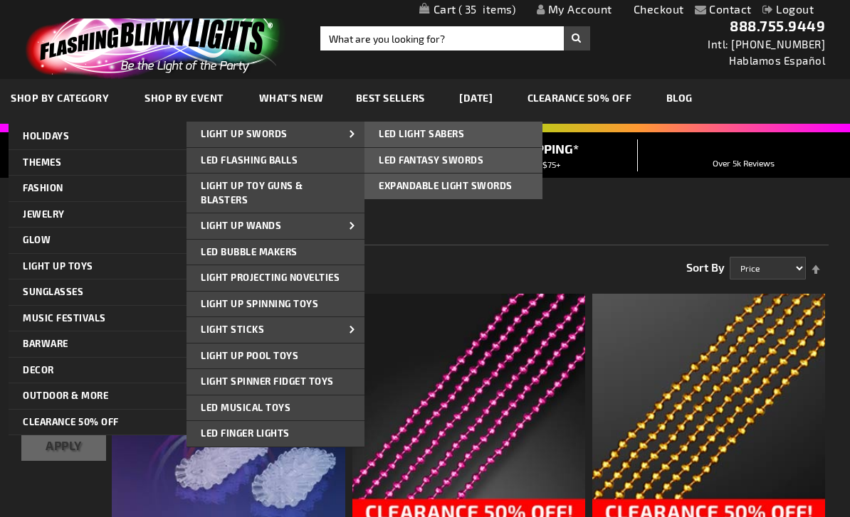
click at [496, 159] on link "LED Fantasy Swords" at bounding box center [453, 161] width 178 height 26
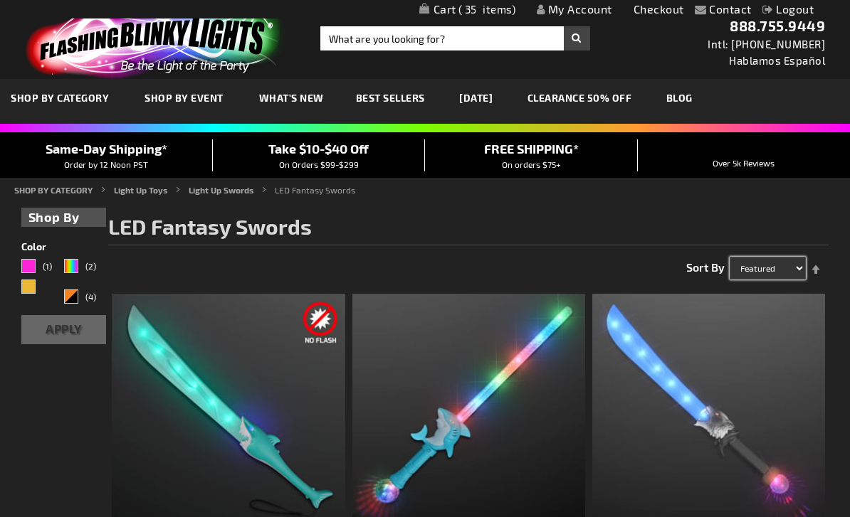
click at [753, 262] on select "Featured Name Price Best Sellers" at bounding box center [768, 268] width 76 height 23
select select "price"
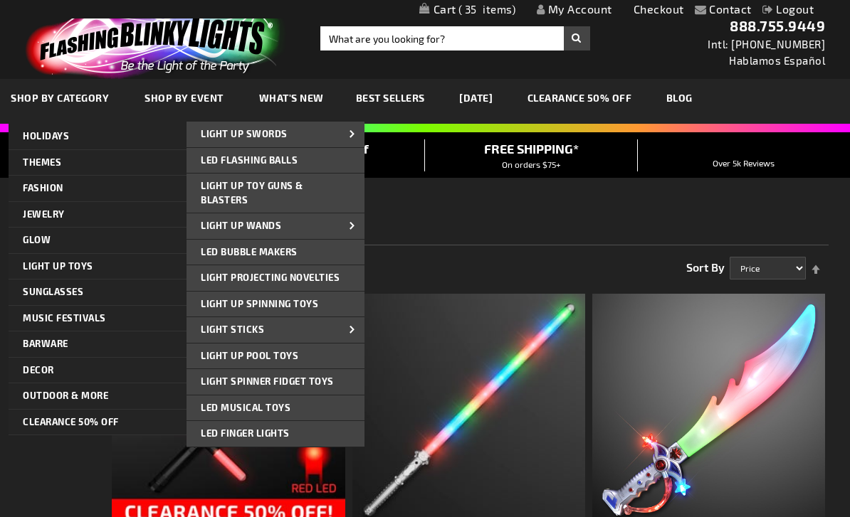
click at [209, 278] on span "Light Projecting Novelties" at bounding box center [270, 277] width 139 height 11
